Goal: Check status: Check status

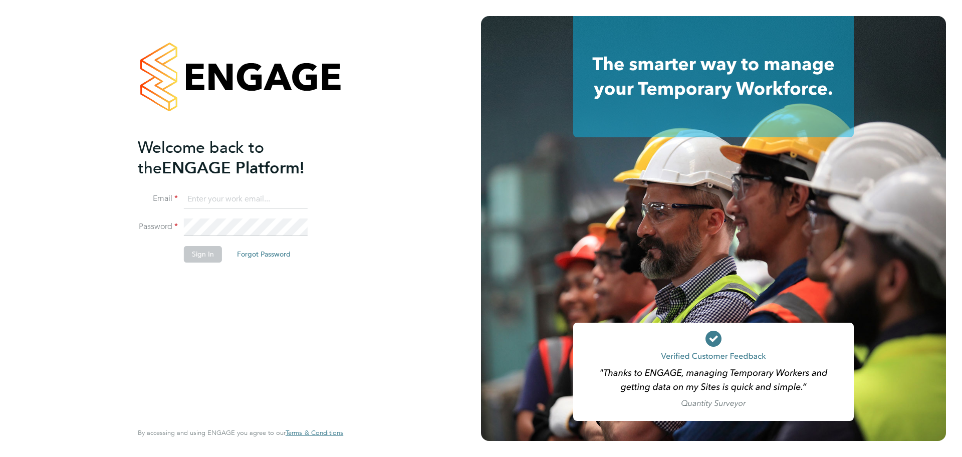
type input "[PERSON_NAME][EMAIL_ADDRESS][PERSON_NAME][DOMAIN_NAME]"
click at [204, 254] on button "Sign In" at bounding box center [203, 254] width 38 height 16
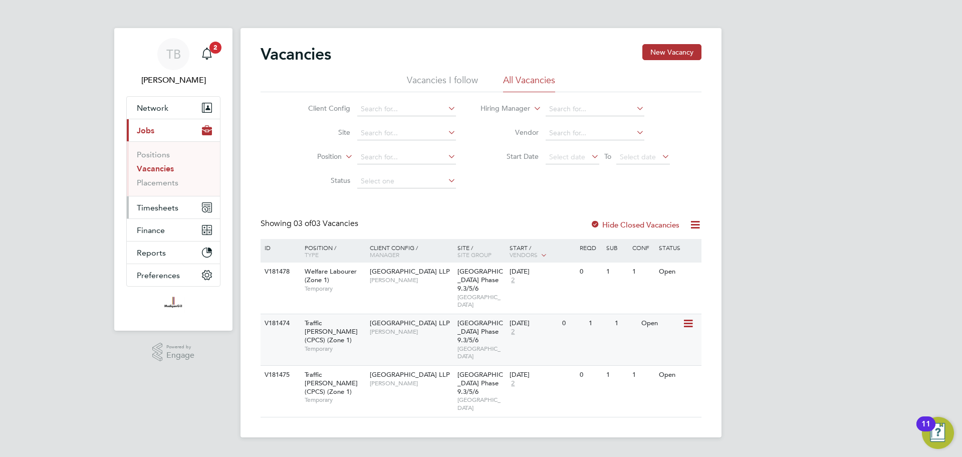
click at [159, 207] on span "Timesheets" at bounding box center [158, 208] width 42 height 10
click at [154, 212] on span "Timesheets" at bounding box center [158, 208] width 42 height 10
click at [158, 203] on span "Timesheets" at bounding box center [158, 208] width 42 height 10
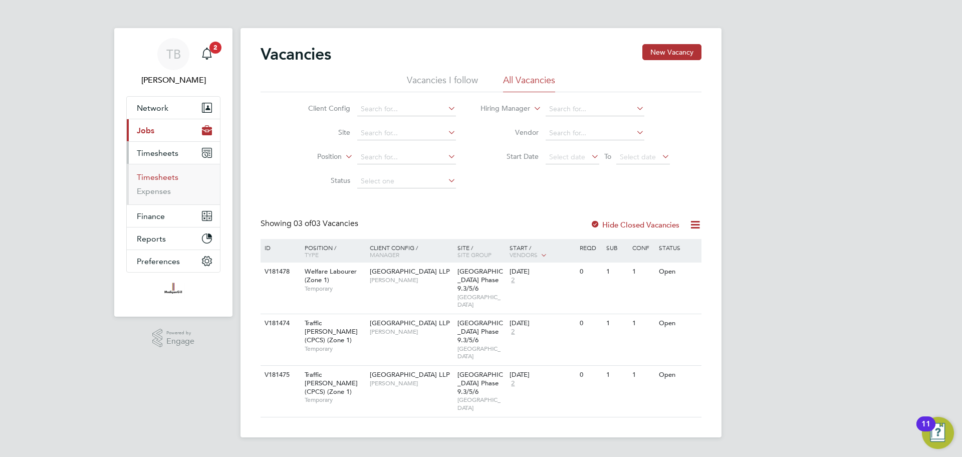
click at [164, 179] on link "Timesheets" at bounding box center [158, 177] width 42 height 10
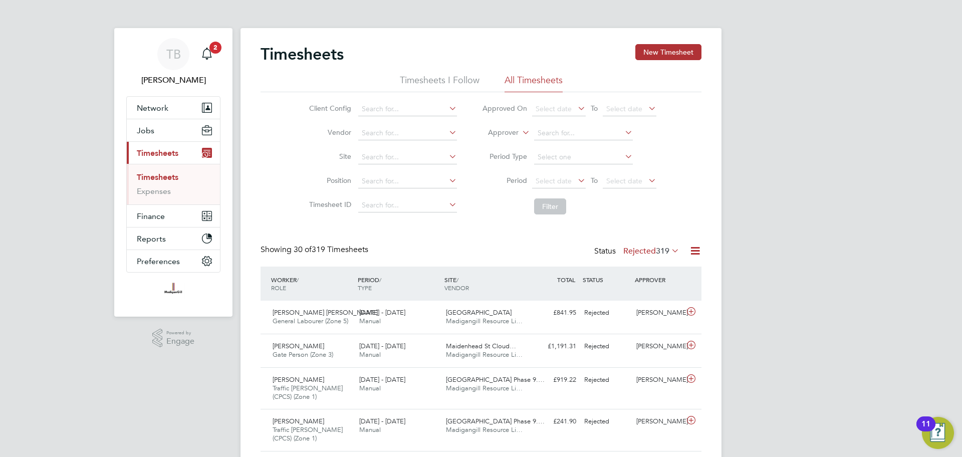
click at [662, 255] on span "319" at bounding box center [663, 251] width 14 height 10
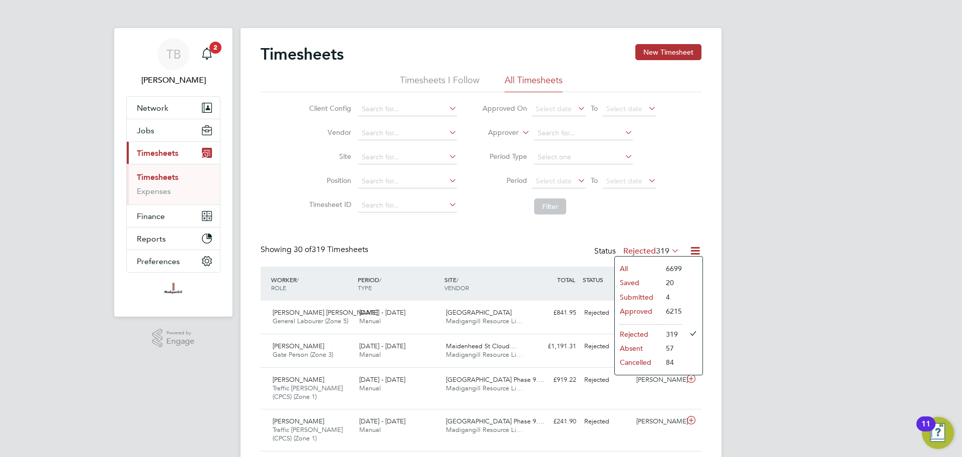
click at [663, 313] on li "6215" at bounding box center [671, 311] width 21 height 14
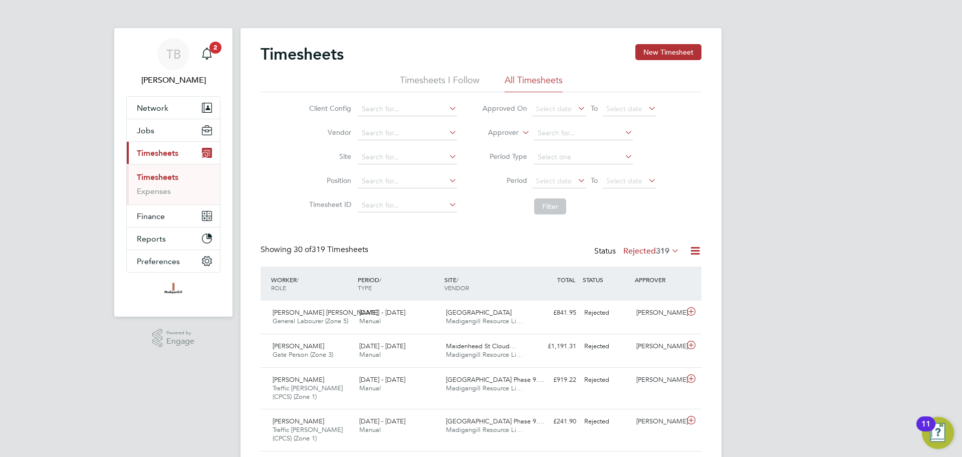
click at [289, 282] on div "WORKER / ROLE" at bounding box center [311, 283] width 87 height 26
click at [285, 276] on div "WORKER / ROLE" at bounding box center [311, 283] width 87 height 26
click at [286, 276] on div "WORKER / ROLE" at bounding box center [311, 283] width 87 height 26
click at [385, 153] on input at bounding box center [407, 157] width 99 height 14
click at [401, 166] on ul "Turvey Phase 2" at bounding box center [407, 170] width 101 height 15
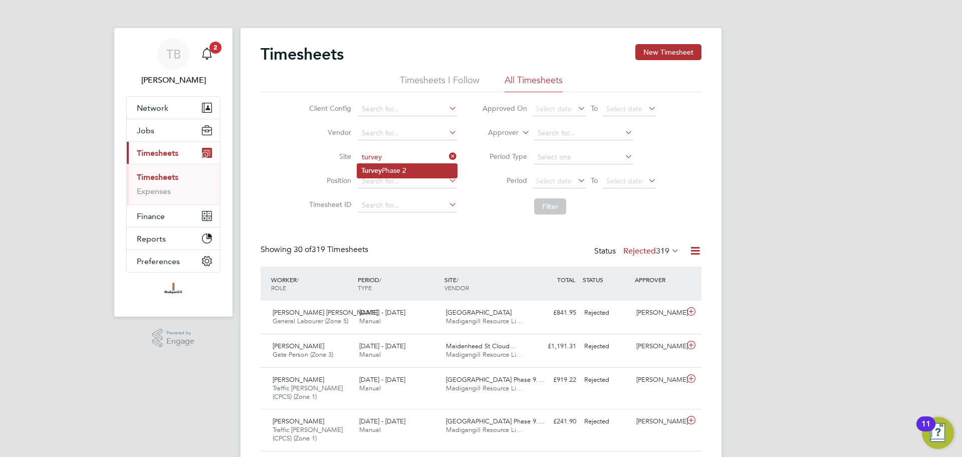
click at [401, 168] on li "Turvey Phase 2" at bounding box center [407, 171] width 100 height 14
type input "Turvey Phase 2"
click at [549, 207] on button "Filter" at bounding box center [550, 206] width 32 height 16
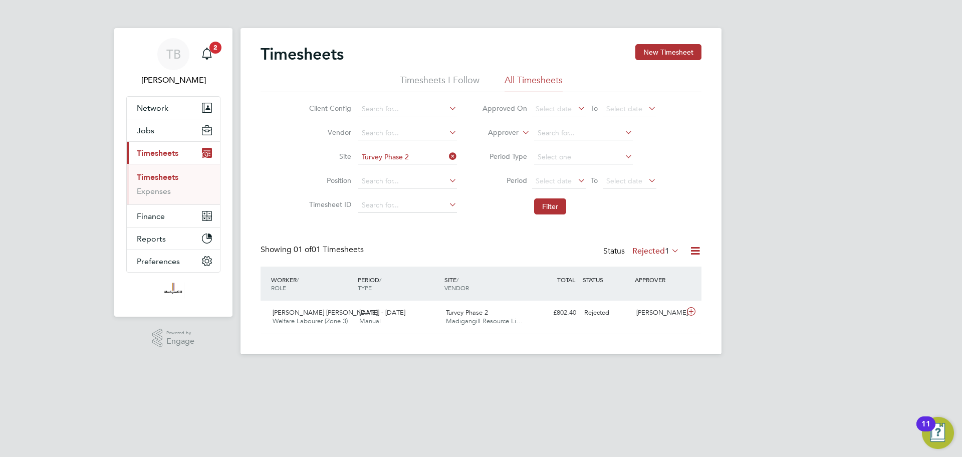
click at [656, 247] on label "Rejected 1" at bounding box center [655, 251] width 47 height 10
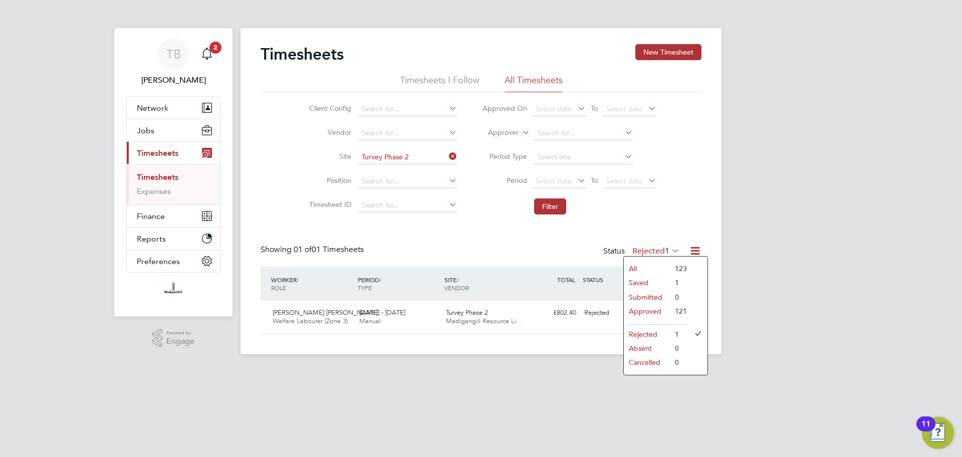
click at [665, 314] on li "Approved" at bounding box center [647, 311] width 46 height 14
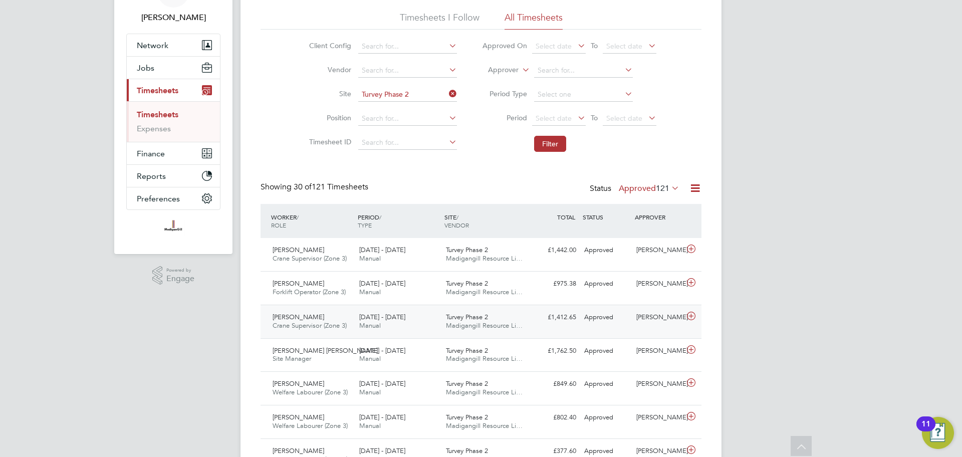
click at [319, 320] on div "George Cox Crane Supervisor (Zone 3) 22 - 28 Sep 2025" at bounding box center [311, 321] width 87 height 25
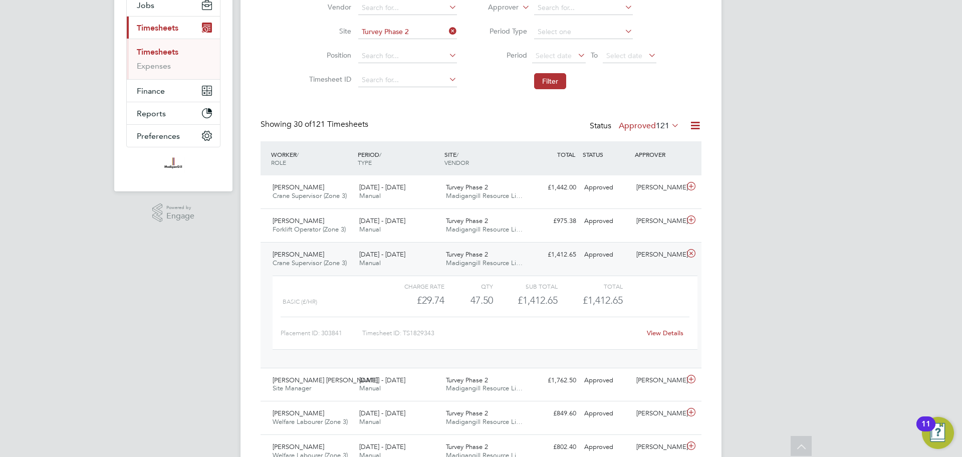
click at [518, 263] on span "Madigangill Resource Li…" at bounding box center [484, 262] width 77 height 9
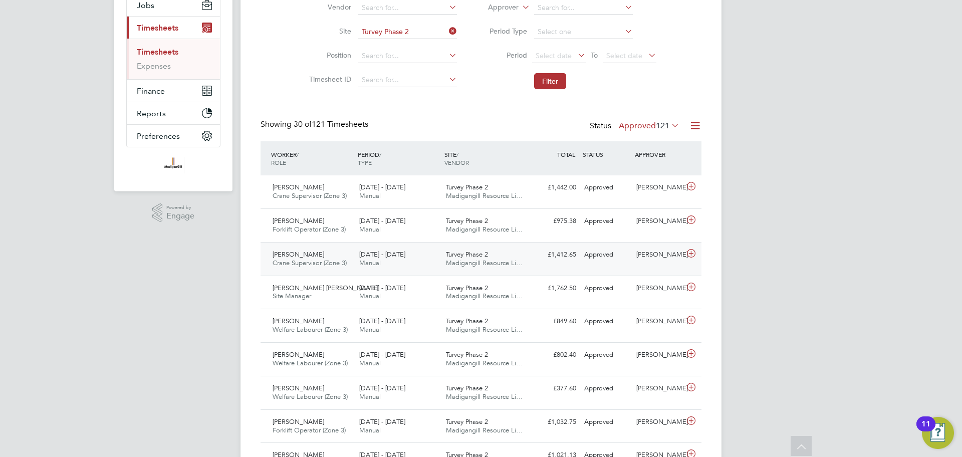
click at [619, 242] on div "George Cox Crane Supervisor (Zone 3) 22 - 28 Sep 2025 22 - 28 Sep 2025 Manual T…" at bounding box center [480, 259] width 441 height 34
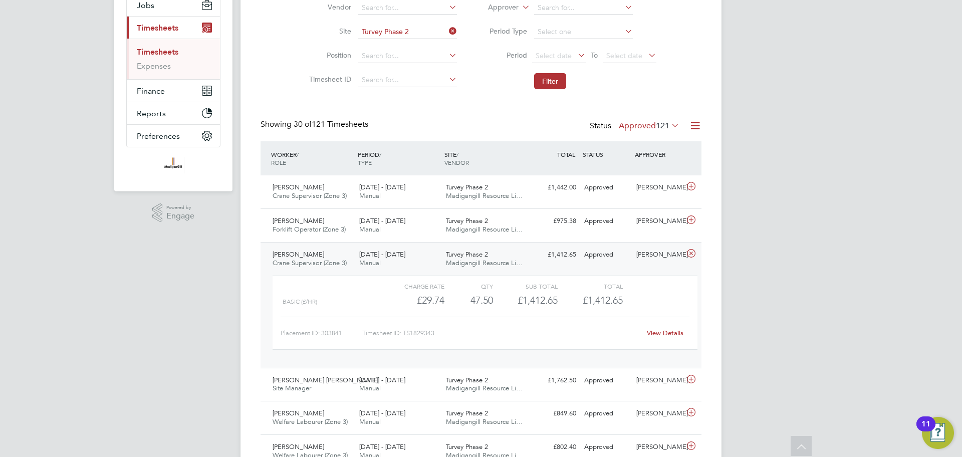
click at [627, 256] on div "Approved" at bounding box center [606, 254] width 52 height 17
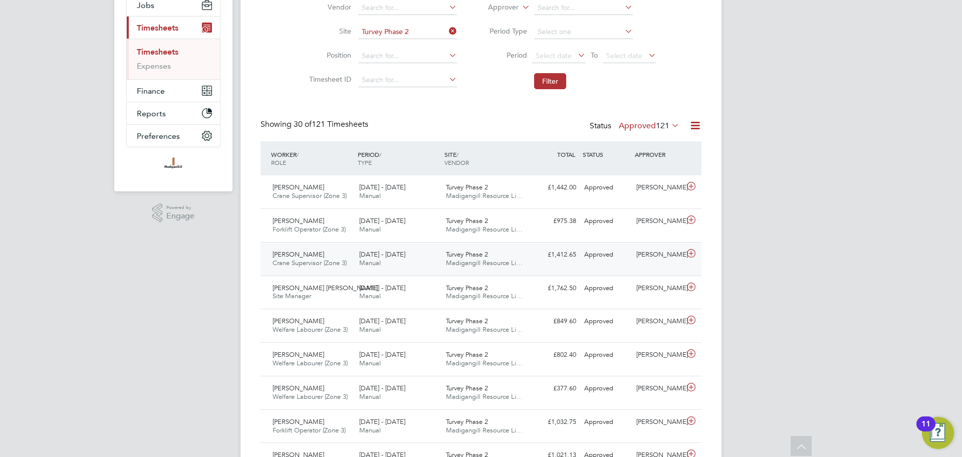
click at [607, 247] on div "Approved" at bounding box center [606, 254] width 52 height 17
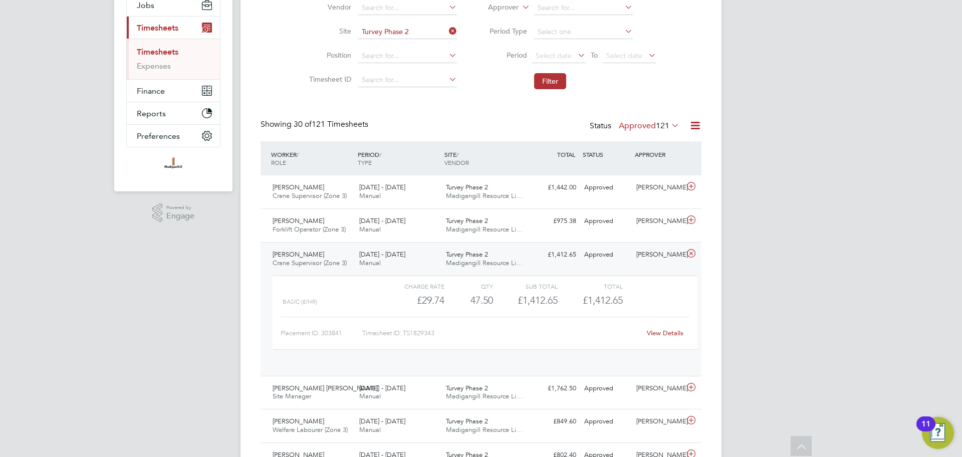
scroll to position [17, 98]
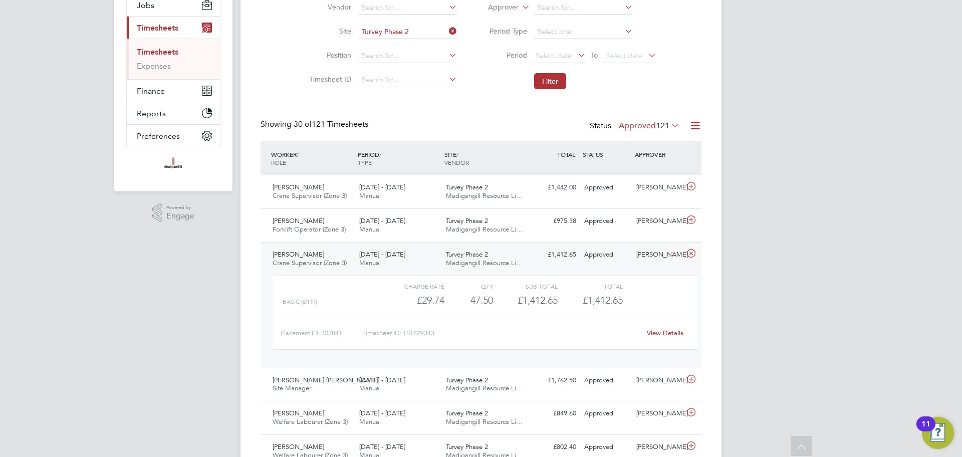
click at [610, 250] on div "Approved" at bounding box center [606, 254] width 52 height 17
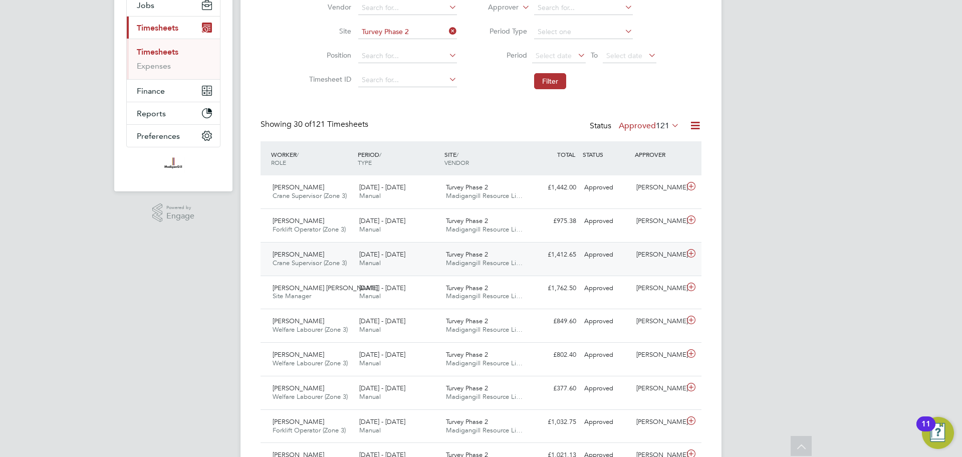
click at [612, 250] on div "Approved" at bounding box center [606, 254] width 52 height 17
